Goal: Information Seeking & Learning: Understand process/instructions

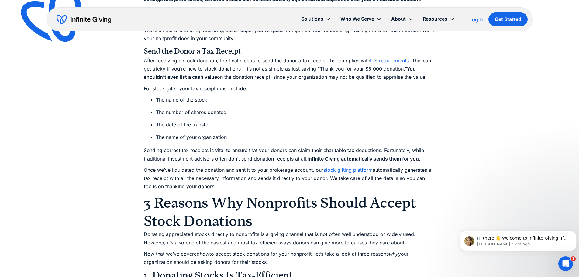
scroll to position [1428, 0]
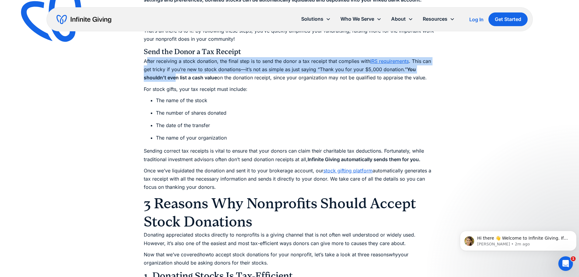
drag, startPoint x: 146, startPoint y: 60, endPoint x: 175, endPoint y: 76, distance: 33.7
click at [175, 76] on p "After receiving a stock donation, the final step is to send the donor a tax rec…" at bounding box center [290, 69] width 292 height 25
click at [175, 76] on strong "You shouldn’t even list a cash value" at bounding box center [280, 73] width 272 height 14
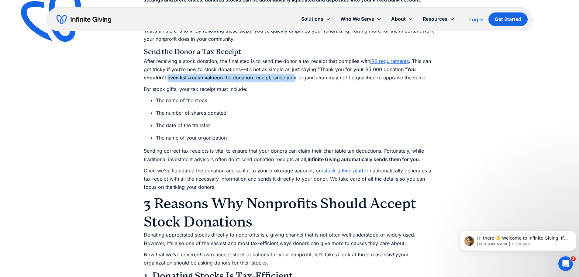
drag, startPoint x: 168, startPoint y: 81, endPoint x: 294, endPoint y: 81, distance: 126.4
click at [294, 81] on p "After receiving a stock donation, the final step is to send the donor a tax rec…" at bounding box center [290, 69] width 292 height 25
click at [295, 81] on p "After receiving a stock donation, the final step is to send the donor a tax rec…" at bounding box center [290, 69] width 292 height 25
drag, startPoint x: 418, startPoint y: 79, endPoint x: 124, endPoint y: 60, distance: 294.1
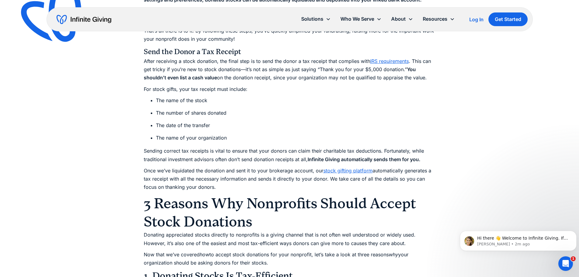
click at [144, 87] on p "For stock gifts, your tax receipt must include:" at bounding box center [290, 89] width 292 height 8
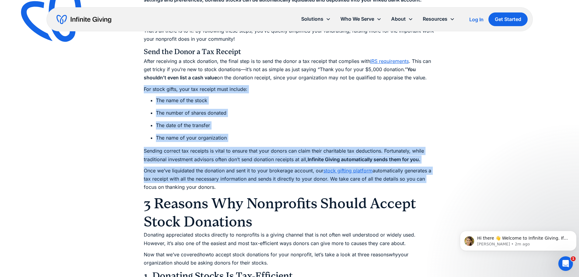
drag, startPoint x: 137, startPoint y: 85, endPoint x: 482, endPoint y: 181, distance: 357.4
click at [279, 131] on ul "The name of the stock The number of shares donated The date of the transfer The…" at bounding box center [290, 119] width 292 height 46
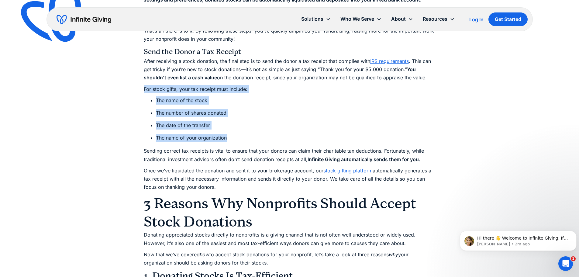
drag, startPoint x: 241, startPoint y: 139, endPoint x: 136, endPoint y: 87, distance: 117.6
click at [160, 137] on li "The name of your organization" at bounding box center [296, 138] width 280 height 8
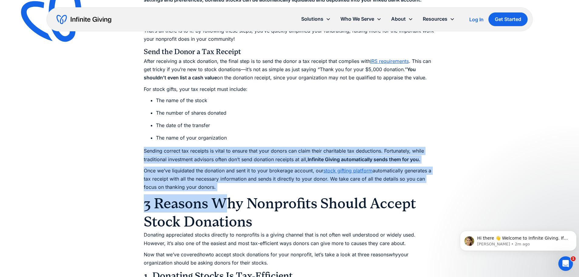
drag, startPoint x: 143, startPoint y: 149, endPoint x: 228, endPoint y: 194, distance: 96.8
click at [228, 194] on h2 "3 Reasons Why Nonprofits Should Accept Stock Donations" at bounding box center [290, 212] width 292 height 36
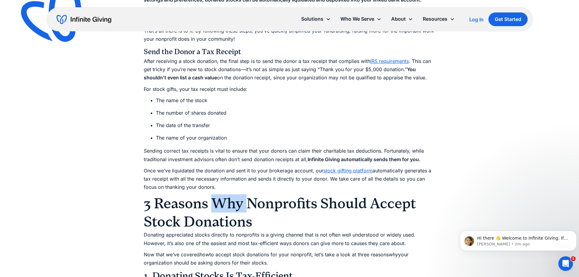
click at [228, 194] on h2 "3 Reasons Why Nonprofits Should Accept Stock Donations" at bounding box center [290, 212] width 292 height 36
click at [218, 179] on p "Once we’ve liquidated the donation and sent it to your brokerage account, our s…" at bounding box center [290, 179] width 292 height 25
drag, startPoint x: 217, startPoint y: 169, endPoint x: 225, endPoint y: 184, distance: 16.9
click at [225, 184] on p "Once we’ve liquidated the donation and sent it to your brokerage account, our s…" at bounding box center [290, 179] width 292 height 25
click at [225, 183] on p "Once we’ve liquidated the donation and sent it to your brokerage account, our s…" at bounding box center [290, 179] width 292 height 25
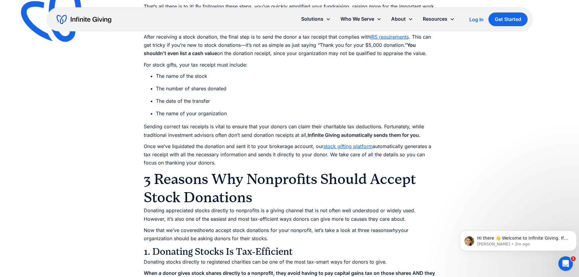
scroll to position [1489, 0]
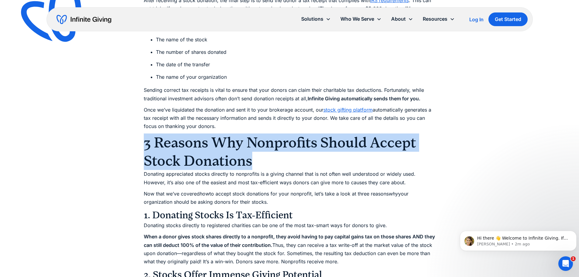
drag, startPoint x: 129, startPoint y: 149, endPoint x: 282, endPoint y: 157, distance: 153.4
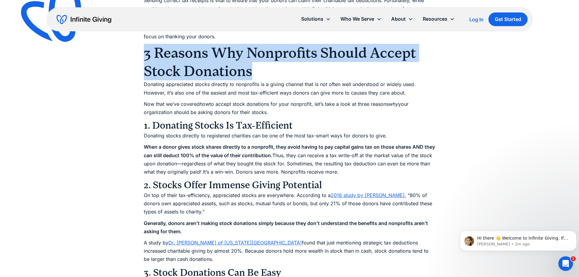
scroll to position [1580, 0]
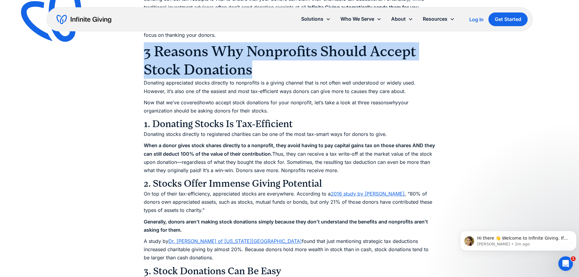
drag, startPoint x: 152, startPoint y: 140, endPoint x: 380, endPoint y: 168, distance: 229.7
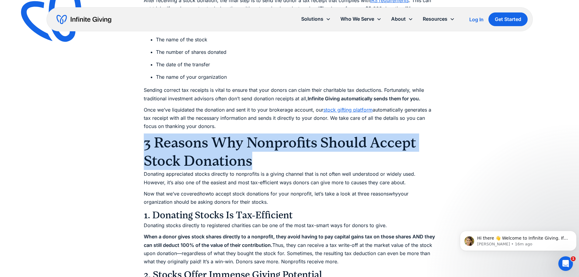
scroll to position [1337, 0]
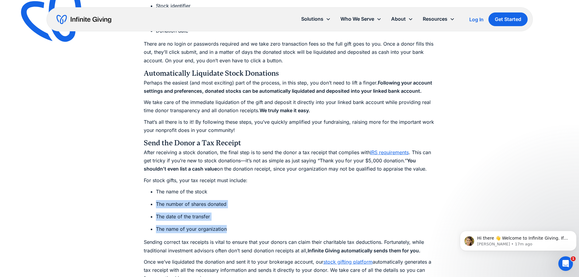
drag, startPoint x: 155, startPoint y: 202, endPoint x: 236, endPoint y: 229, distance: 85.2
click at [236, 229] on ul "The name of the stock The number of shares donated The date of the transfer The…" at bounding box center [290, 211] width 292 height 46
click at [180, 221] on li "The date of the transfer" at bounding box center [296, 216] width 280 height 8
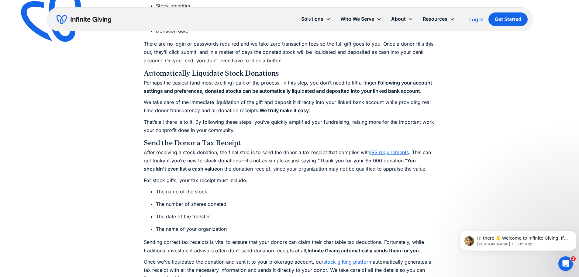
click at [209, 212] on ul "The name of the stock The number of shares donated The date of the transfer The…" at bounding box center [290, 211] width 292 height 46
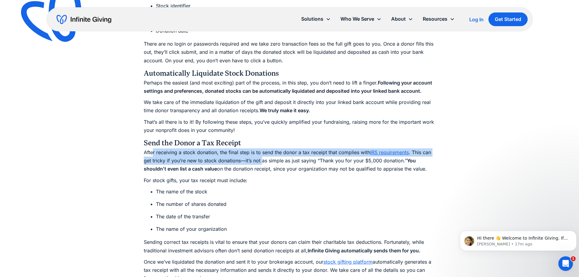
drag, startPoint x: 153, startPoint y: 152, endPoint x: 260, endPoint y: 158, distance: 107.1
click at [260, 158] on p "After receiving a stock donation, the final step is to send the donor a tax rec…" at bounding box center [290, 160] width 292 height 25
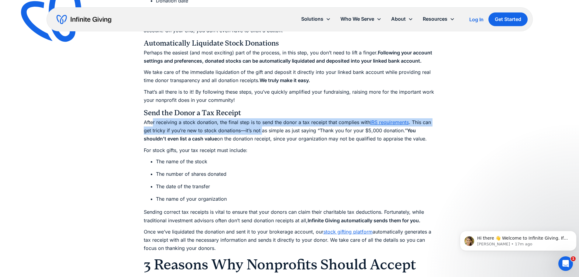
scroll to position [1368, 0]
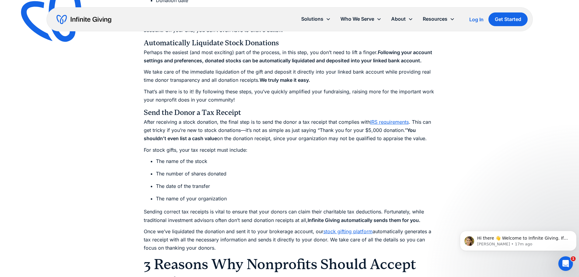
click at [270, 130] on p "After receiving a stock donation, the final step is to send the donor a tax rec…" at bounding box center [290, 130] width 292 height 25
drag, startPoint x: 151, startPoint y: 131, endPoint x: 430, endPoint y: 140, distance: 278.8
click at [430, 140] on p "After receiving a stock donation, the final step is to send the donor a tax rec…" at bounding box center [290, 130] width 292 height 25
click at [268, 206] on div "Let’s begin with a statistic: Nonprofits receiving stock donations (in addition…" at bounding box center [290, 16] width 292 height 2041
drag, startPoint x: 282, startPoint y: 57, endPoint x: 325, endPoint y: 80, distance: 48.8
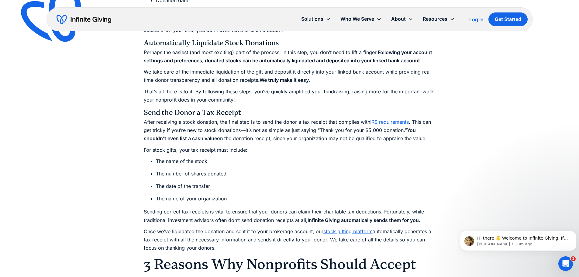
click at [325, 80] on div "Let’s begin with a statistic: Nonprofits receiving stock donations (in addition…" at bounding box center [290, 16] width 292 height 2041
click at [324, 76] on p "We take care of the immediate liquidation of the gift and deposit it directly i…" at bounding box center [290, 76] width 292 height 16
drag, startPoint x: 323, startPoint y: 64, endPoint x: 326, endPoint y: 78, distance: 15.0
click at [326, 78] on div "Let’s begin with a statistic: Nonprofits receiving stock donations (in addition…" at bounding box center [290, 16] width 292 height 2041
click at [326, 78] on p "We take care of the immediate liquidation of the gift and deposit it directly i…" at bounding box center [290, 76] width 292 height 16
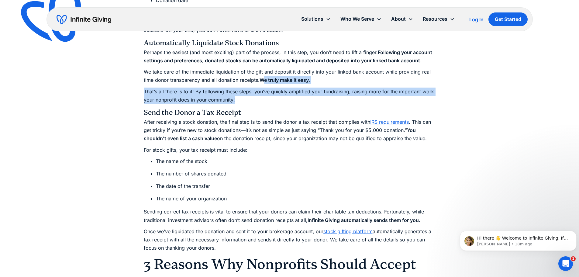
drag, startPoint x: 262, startPoint y: 77, endPoint x: 267, endPoint y: 99, distance: 23.3
click at [267, 99] on div "Let’s begin with a statistic: Nonprofits receiving stock donations (in addition…" at bounding box center [290, 16] width 292 height 2041
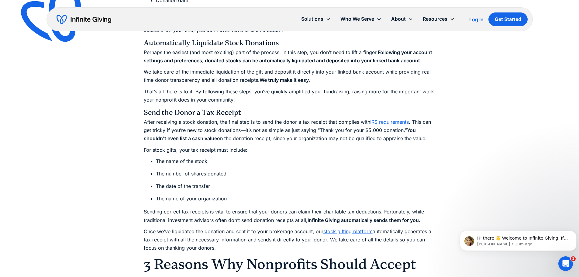
click at [270, 138] on p "After receiving a stock donation, the final step is to send the donor a tax rec…" at bounding box center [290, 130] width 292 height 25
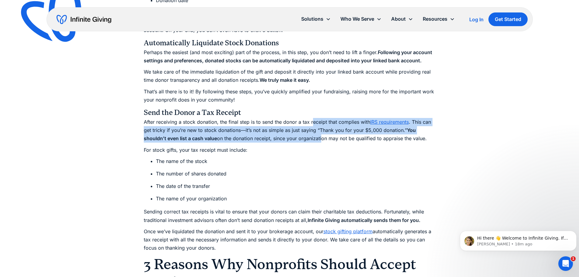
drag, startPoint x: 312, startPoint y: 125, endPoint x: 320, endPoint y: 139, distance: 16.3
click at [320, 139] on p "After receiving a stock donation, the final step is to send the donor a tax rec…" at bounding box center [290, 130] width 292 height 25
click at [319, 143] on p "After receiving a stock donation, the final step is to send the donor a tax rec…" at bounding box center [290, 130] width 292 height 25
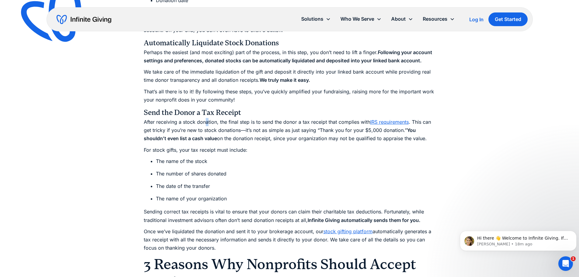
click at [207, 120] on p "After receiving a stock donation, the final step is to send the donor a tax rec…" at bounding box center [290, 130] width 292 height 25
click at [205, 121] on p "After receiving a stock donation, the final step is to send the donor a tax rec…" at bounding box center [290, 130] width 292 height 25
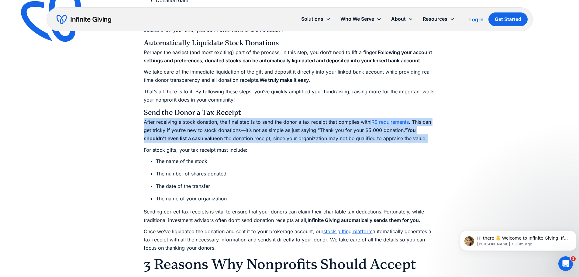
click at [205, 121] on p "After receiving a stock donation, the final step is to send the donor a tax rec…" at bounding box center [290, 130] width 292 height 25
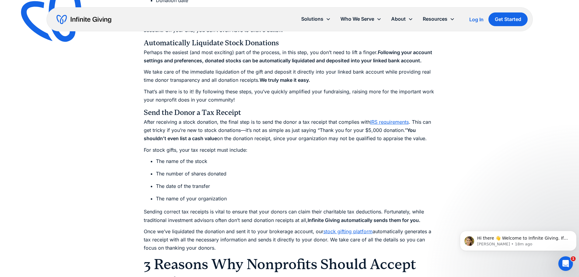
click at [190, 97] on p "That’s all there is to it! By following these steps, you’ve quickly amplified y…" at bounding box center [290, 96] width 292 height 16
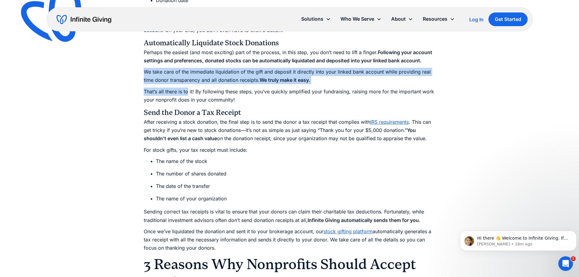
drag, startPoint x: 143, startPoint y: 71, endPoint x: 187, endPoint y: 95, distance: 50.6
click at [187, 95] on p "That’s all there is to it! By following these steps, you’ve quickly amplified y…" at bounding box center [290, 96] width 292 height 16
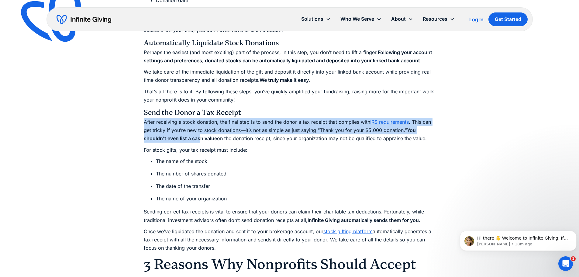
drag, startPoint x: 145, startPoint y: 119, endPoint x: 200, endPoint y: 135, distance: 57.1
click at [200, 135] on p "After receiving a stock donation, the final step is to send the donor a tax rec…" at bounding box center [290, 130] width 292 height 25
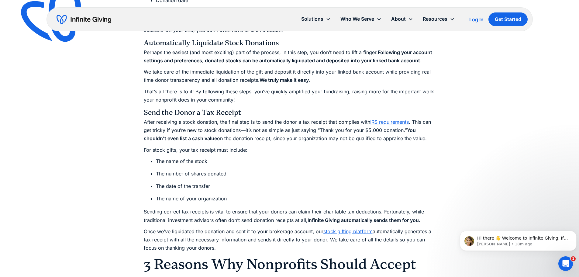
scroll to position [1398, 0]
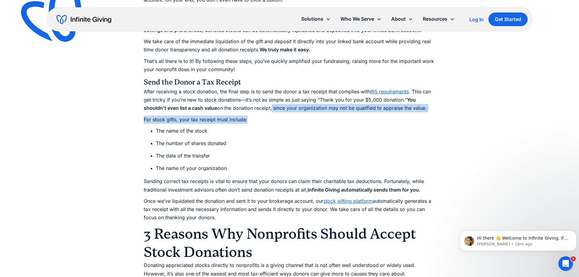
drag, startPoint x: 274, startPoint y: 105, endPoint x: 284, endPoint y: 122, distance: 19.5
click at [284, 122] on p "For stock gifts, your tax receipt must include:" at bounding box center [290, 119] width 292 height 8
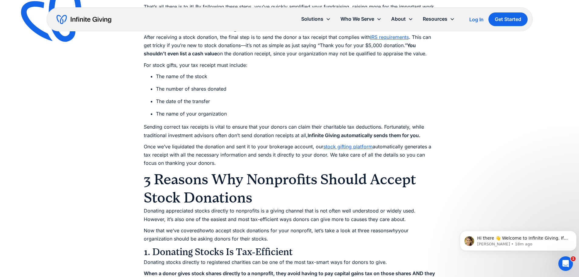
scroll to position [1459, 0]
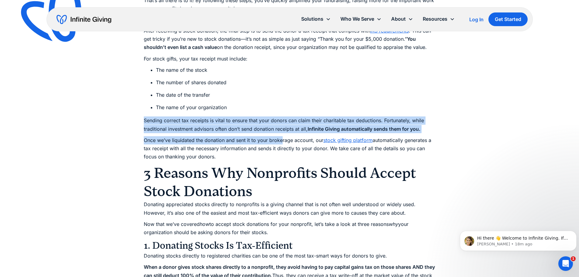
drag, startPoint x: 143, startPoint y: 119, endPoint x: 282, endPoint y: 135, distance: 139.6
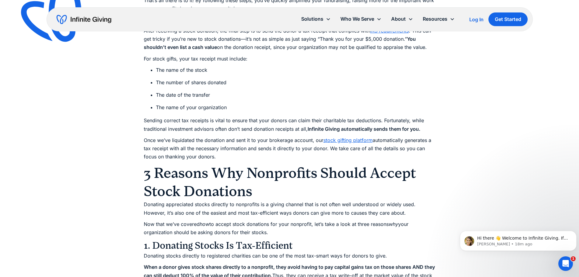
click at [252, 148] on p "Once we’ve liquidated the donation and sent it to your brokerage account, our s…" at bounding box center [290, 148] width 292 height 25
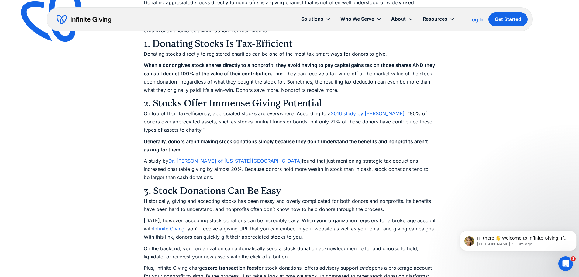
scroll to position [1671, 0]
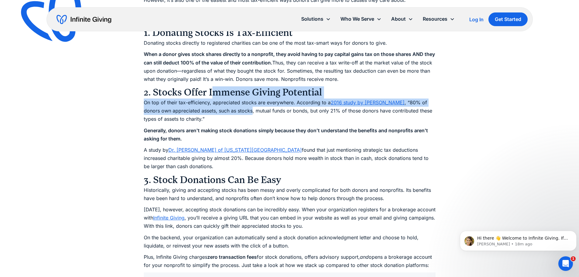
drag, startPoint x: 216, startPoint y: 90, endPoint x: 253, endPoint y: 112, distance: 43.4
click at [254, 112] on p "On top of their tax-efficiency, appreciated stocks are everywhere. According to…" at bounding box center [290, 110] width 292 height 25
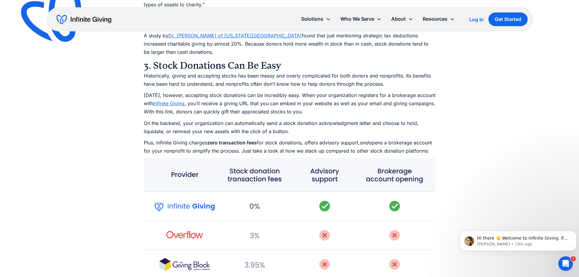
scroll to position [1793, 0]
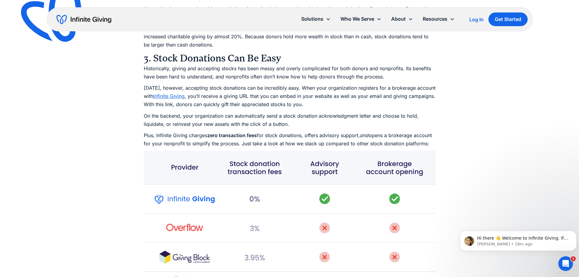
click at [241, 121] on p "On the backend, your organization can automatically send a stock donation ackno…" at bounding box center [290, 120] width 292 height 16
